Goal: Transaction & Acquisition: Purchase product/service

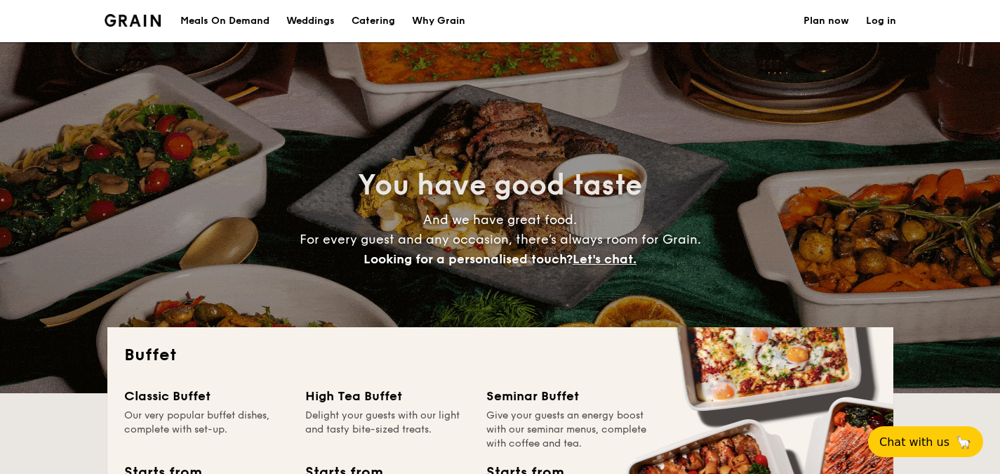
select select
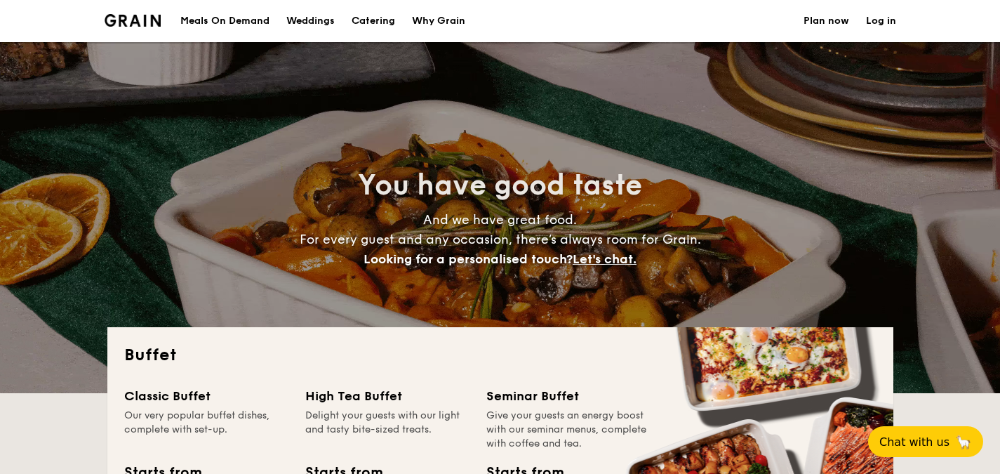
click at [366, 17] on h1 "Catering" at bounding box center [374, 21] width 44 height 42
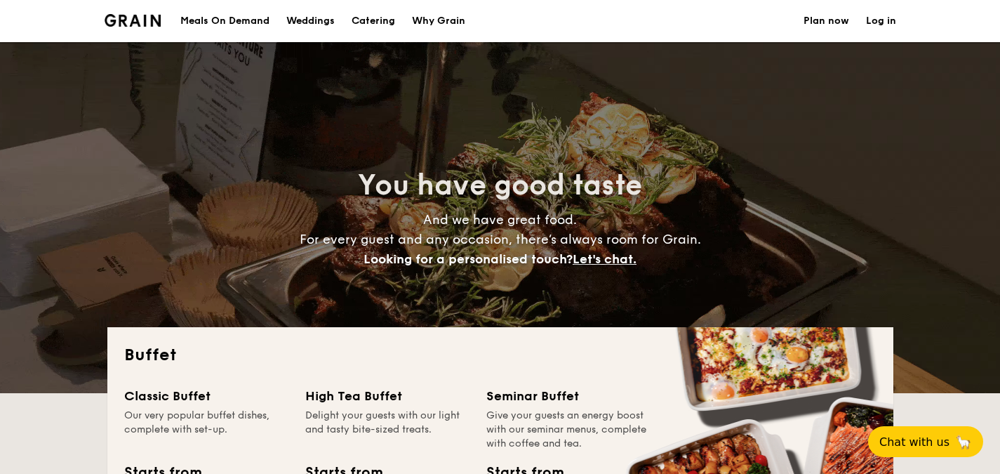
click at [366, 17] on h1 "Catering" at bounding box center [374, 21] width 44 height 42
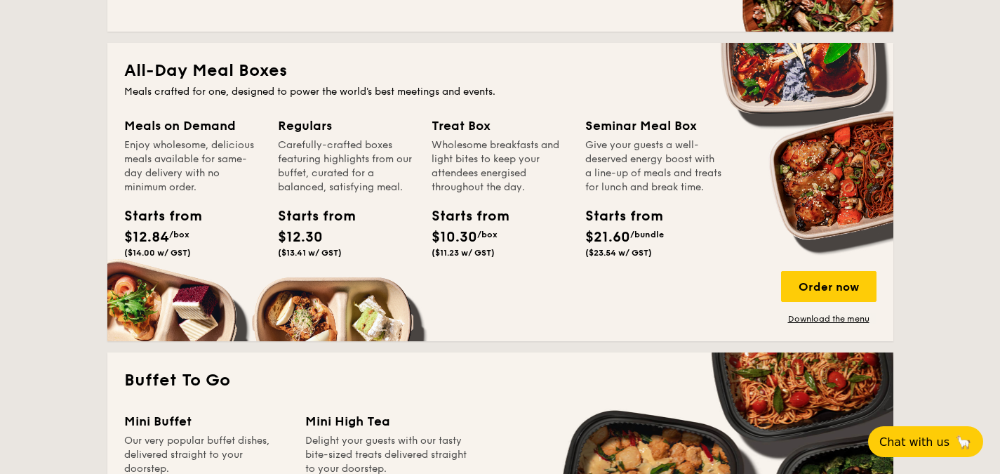
scroll to position [593, 0]
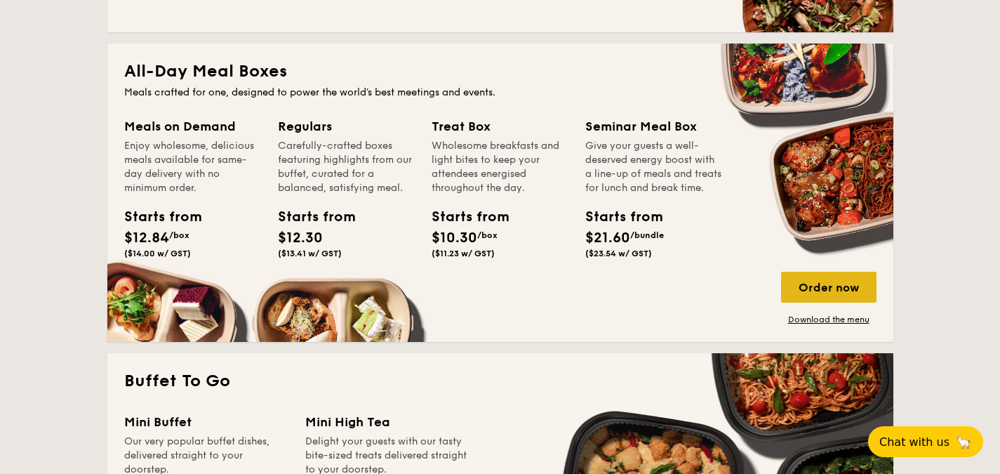
click at [836, 281] on div "Order now" at bounding box center [828, 287] width 95 height 31
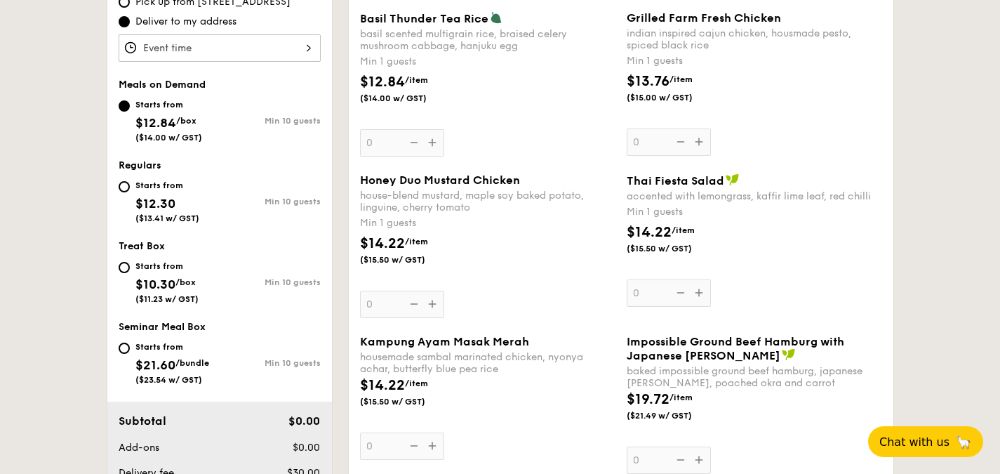
scroll to position [472, 0]
click at [122, 270] on input "Starts from $10.30 /box ($11.23 w/ GST) Min 10 guests" at bounding box center [124, 266] width 11 height 11
radio input "true"
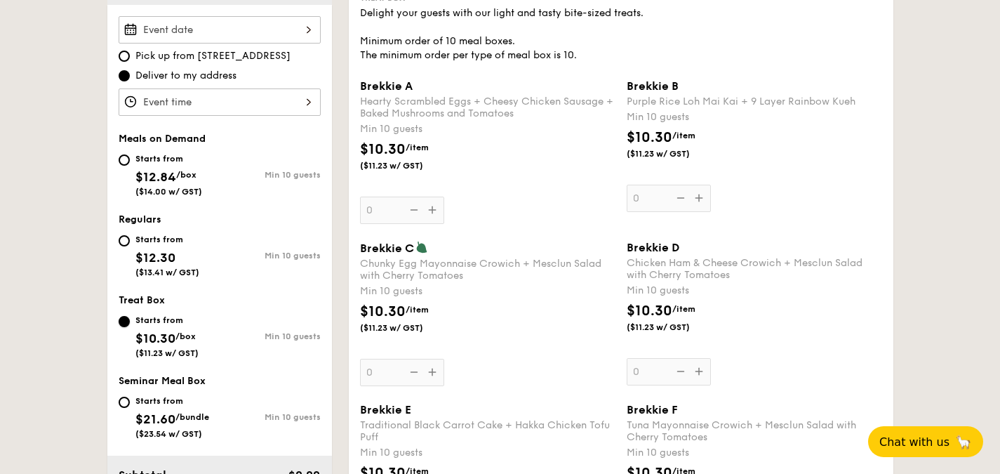
scroll to position [416, 0]
click at [123, 247] on div "Starts from $12.30 ($13.41 w/ GST)" at bounding box center [169, 255] width 101 height 46
click at [123, 247] on input "Starts from $12.30 ($13.41 w/ GST) Min 10 guests" at bounding box center [124, 241] width 11 height 11
radio input "true"
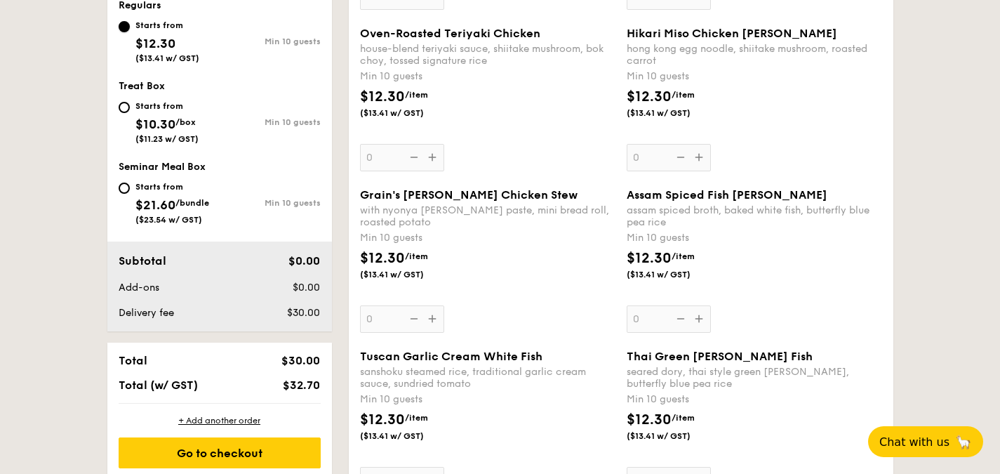
scroll to position [659, 0]
